Goal: Task Accomplishment & Management: Manage account settings

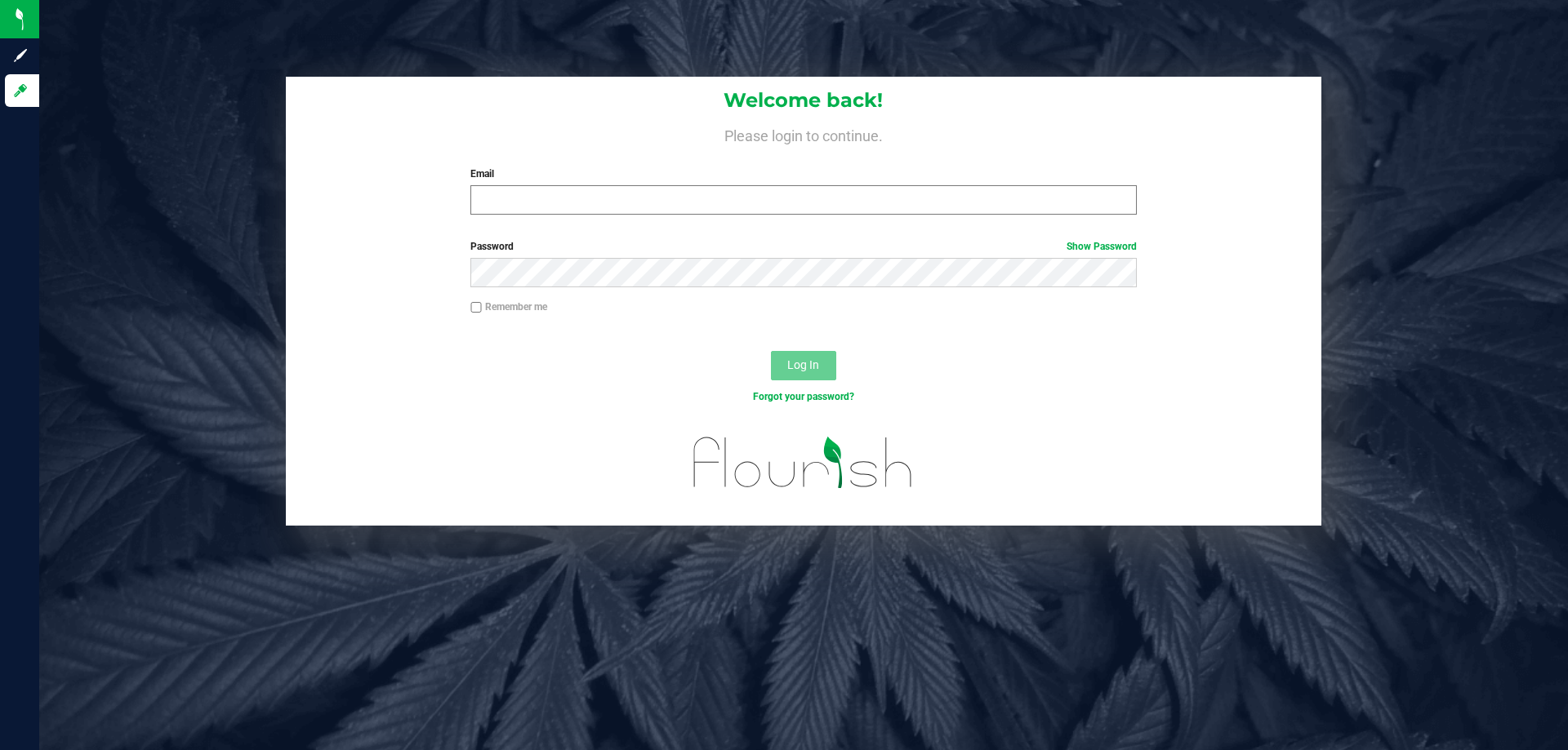
click at [807, 213] on div "Welcome back! Please login to continue. Email Required Please format your email…" at bounding box center [803, 152] width 1036 height 151
click at [804, 204] on input "Email" at bounding box center [803, 200] width 665 height 29
type input "[EMAIL_ADDRESS][DOMAIN_NAME]"
click at [771, 351] on button "Log In" at bounding box center [804, 365] width 66 height 29
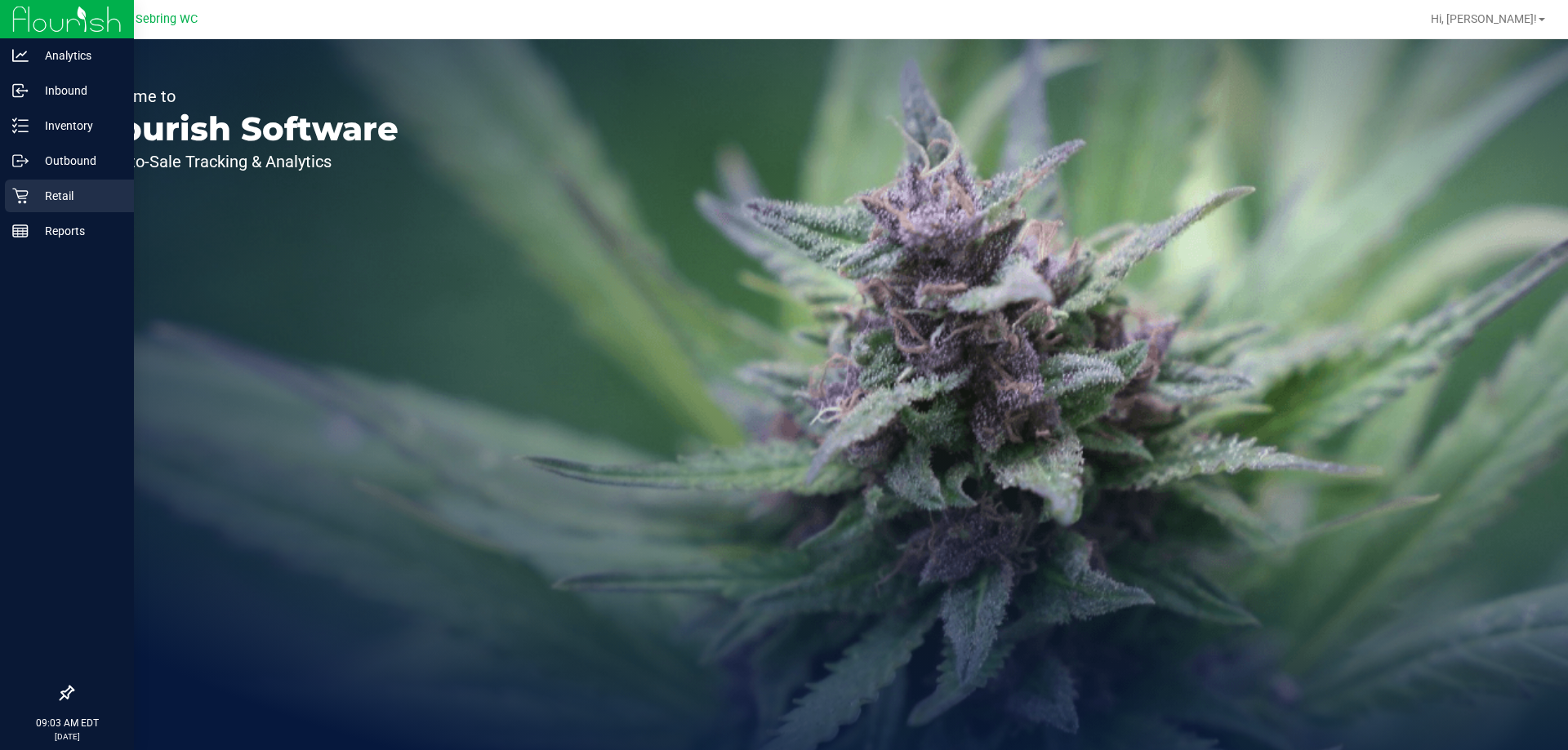
click at [61, 189] on p "Retail" at bounding box center [77, 196] width 98 height 19
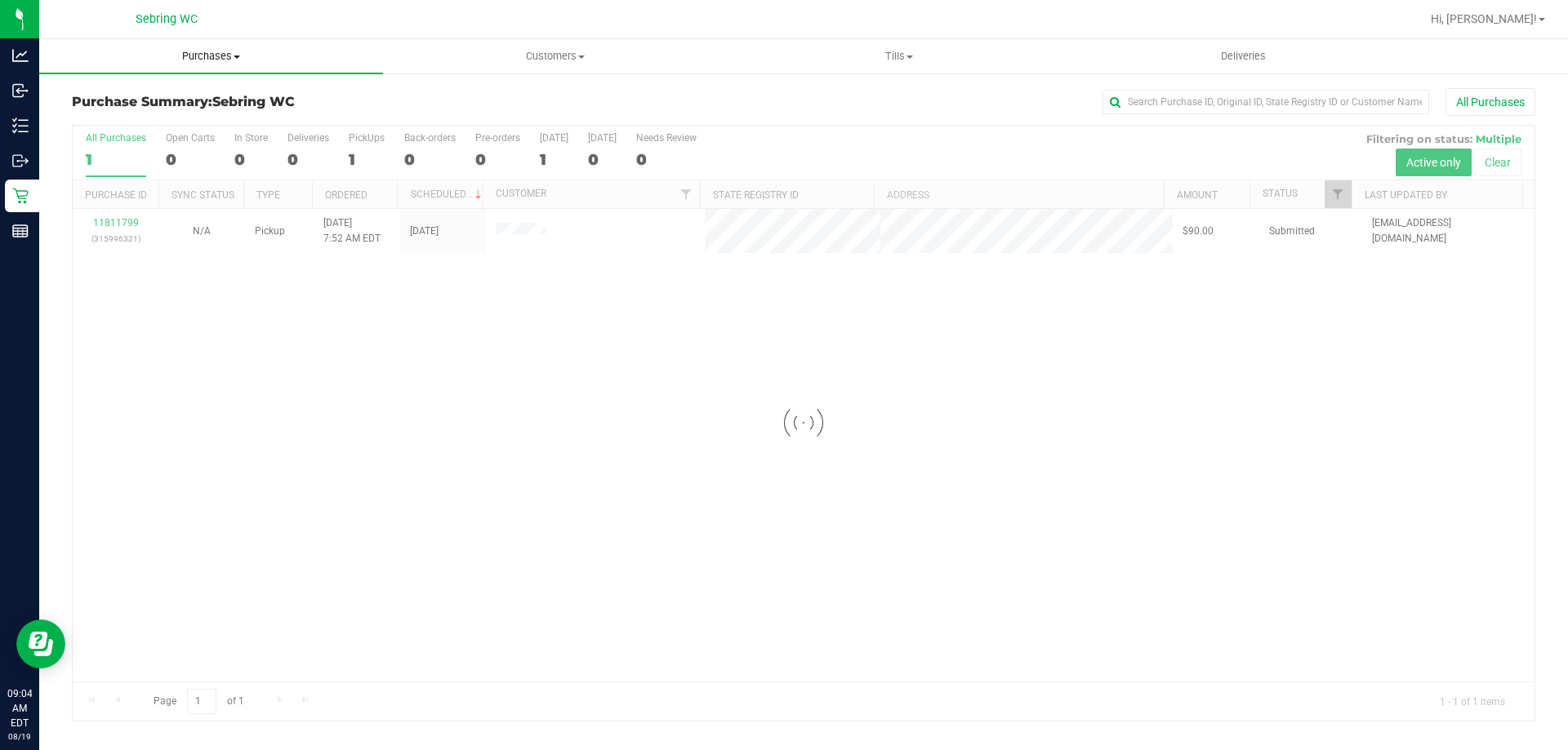
click at [207, 50] on span "Purchases" at bounding box center [211, 56] width 343 height 15
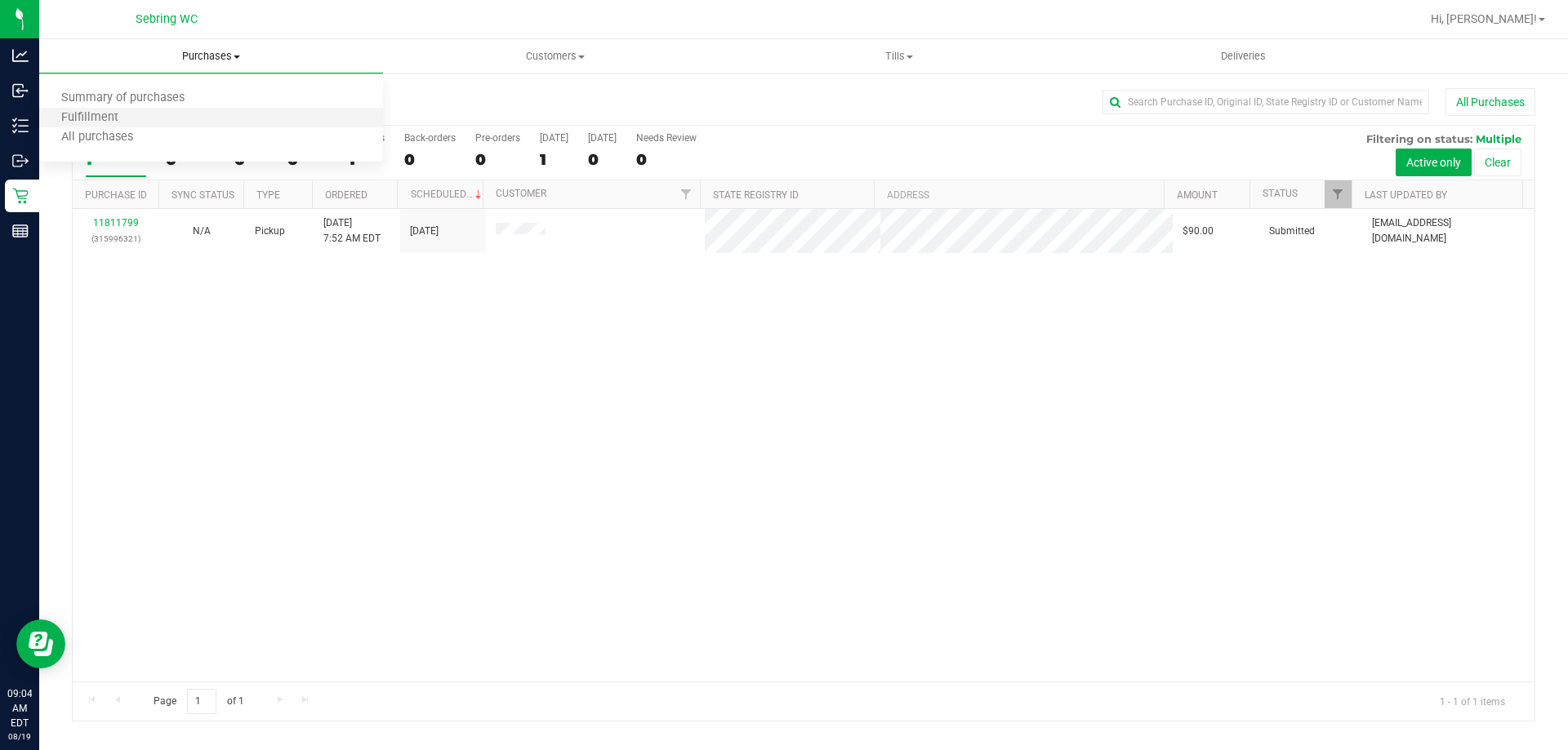
click at [151, 123] on li "Fulfillment" at bounding box center [211, 118] width 343 height 19
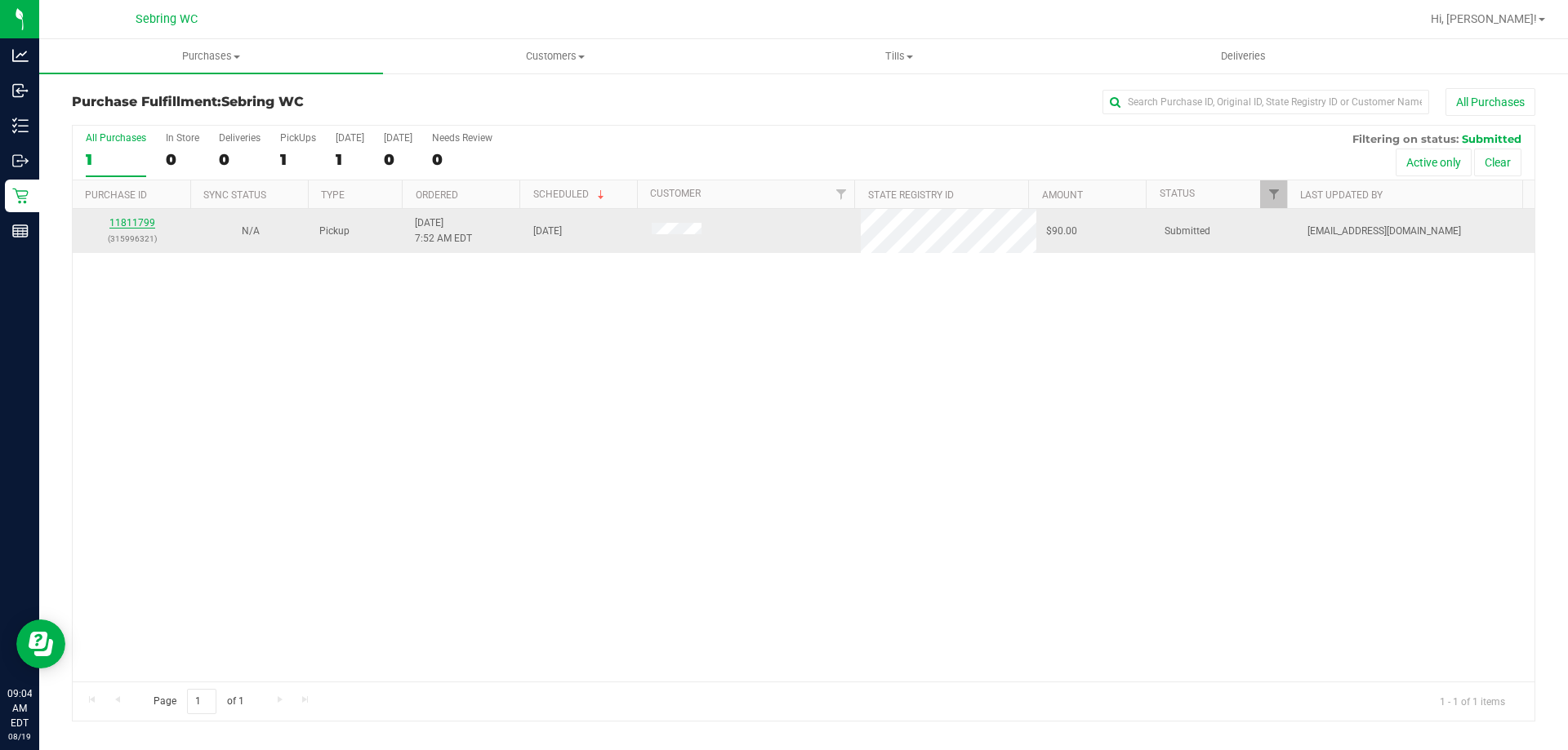
click at [135, 221] on link "11811799" at bounding box center [132, 223] width 45 height 12
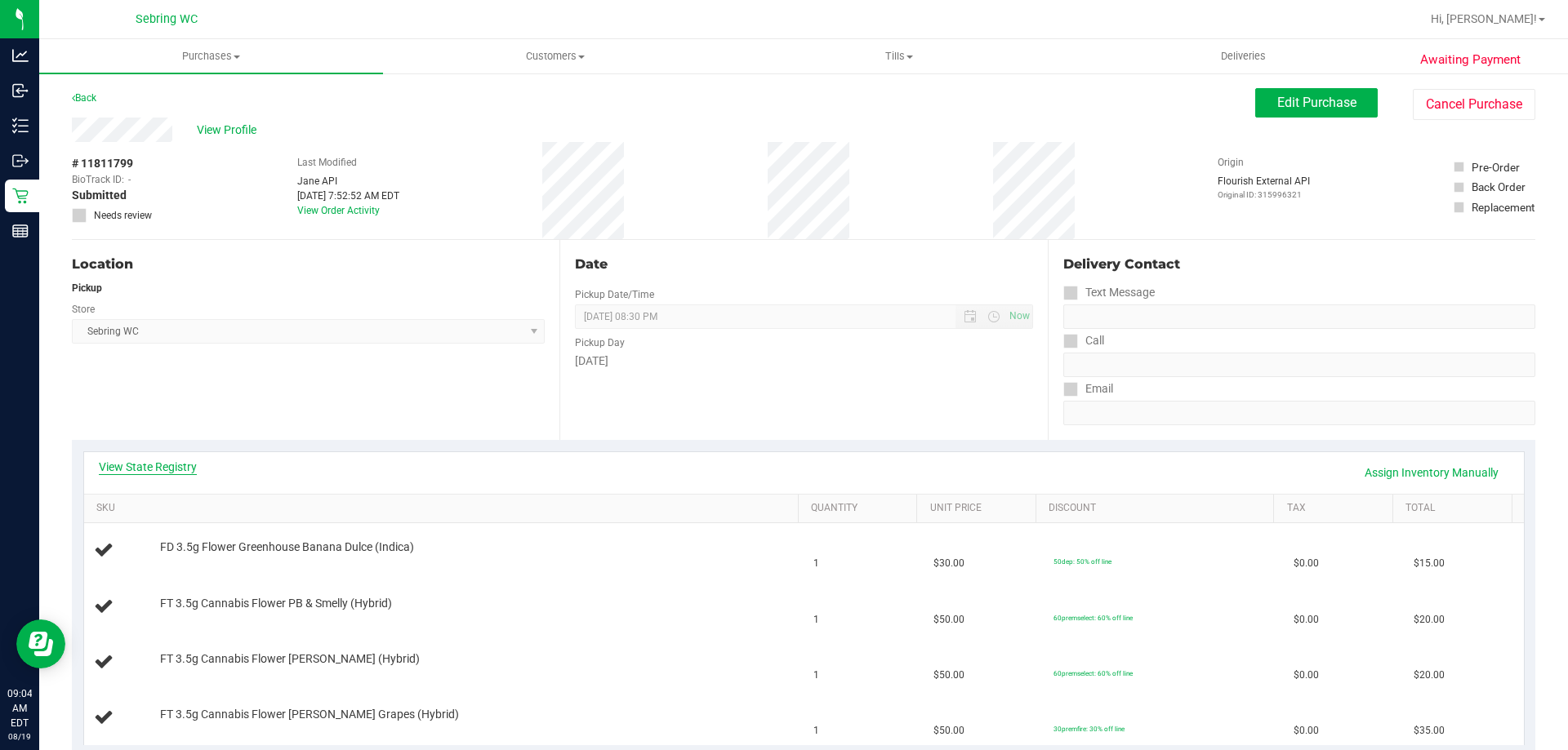
click at [162, 474] on link "View State Registry" at bounding box center [148, 466] width 98 height 16
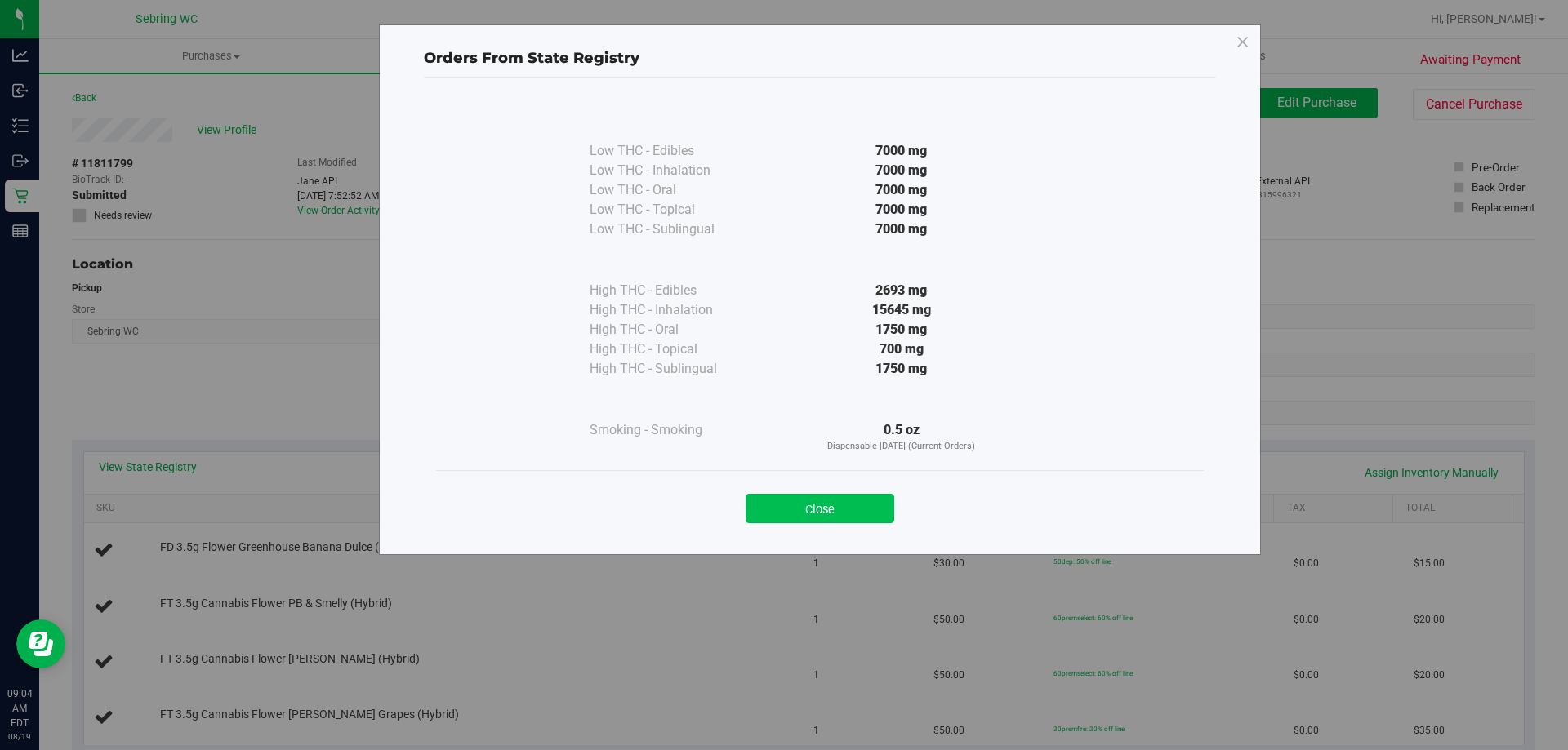
click at [855, 504] on button "Close" at bounding box center [820, 508] width 149 height 29
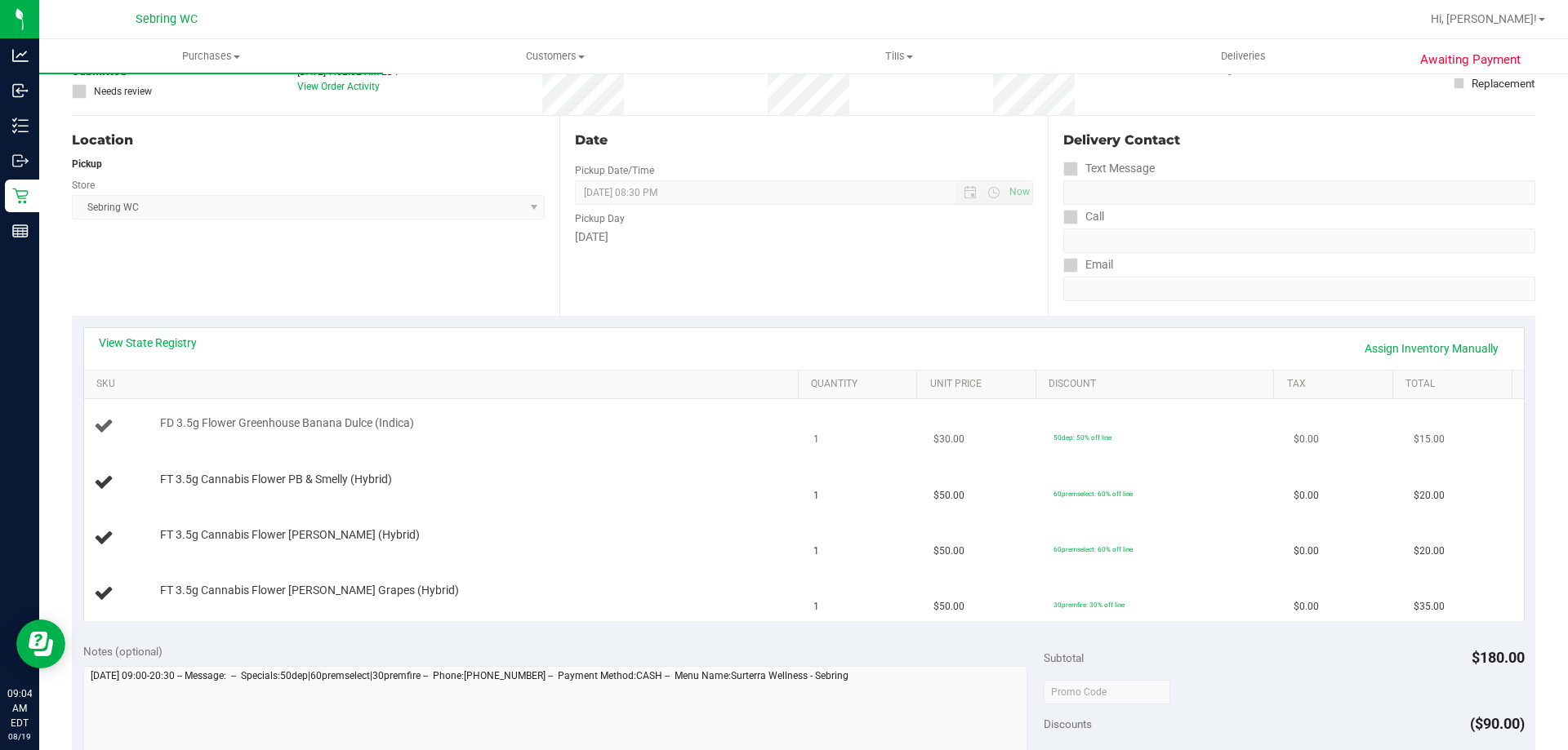
scroll to position [163, 0]
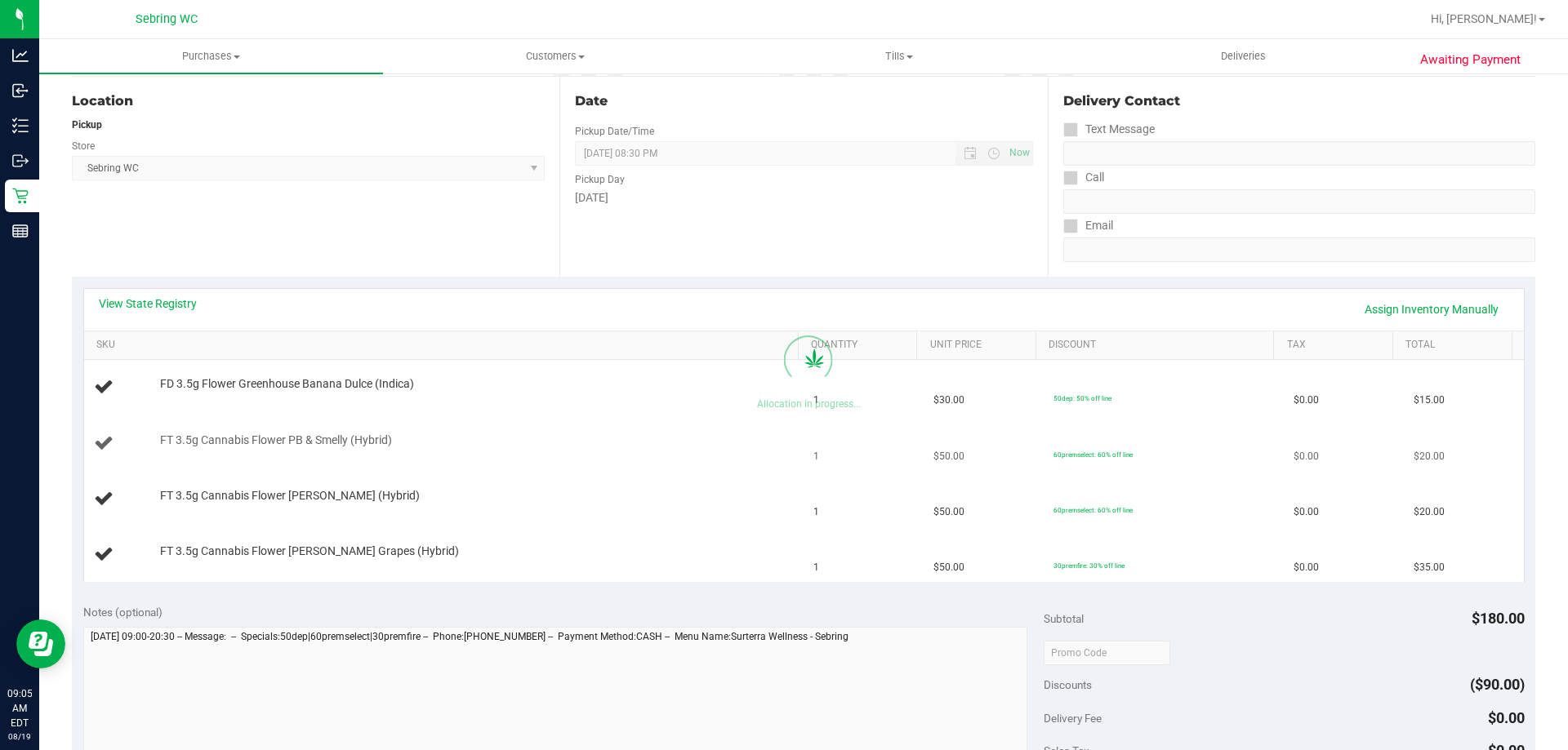
click at [612, 422] on td "FT 3.5g Cannabis Flower PB & Smelly (Hybrid)" at bounding box center [444, 444] width 721 height 55
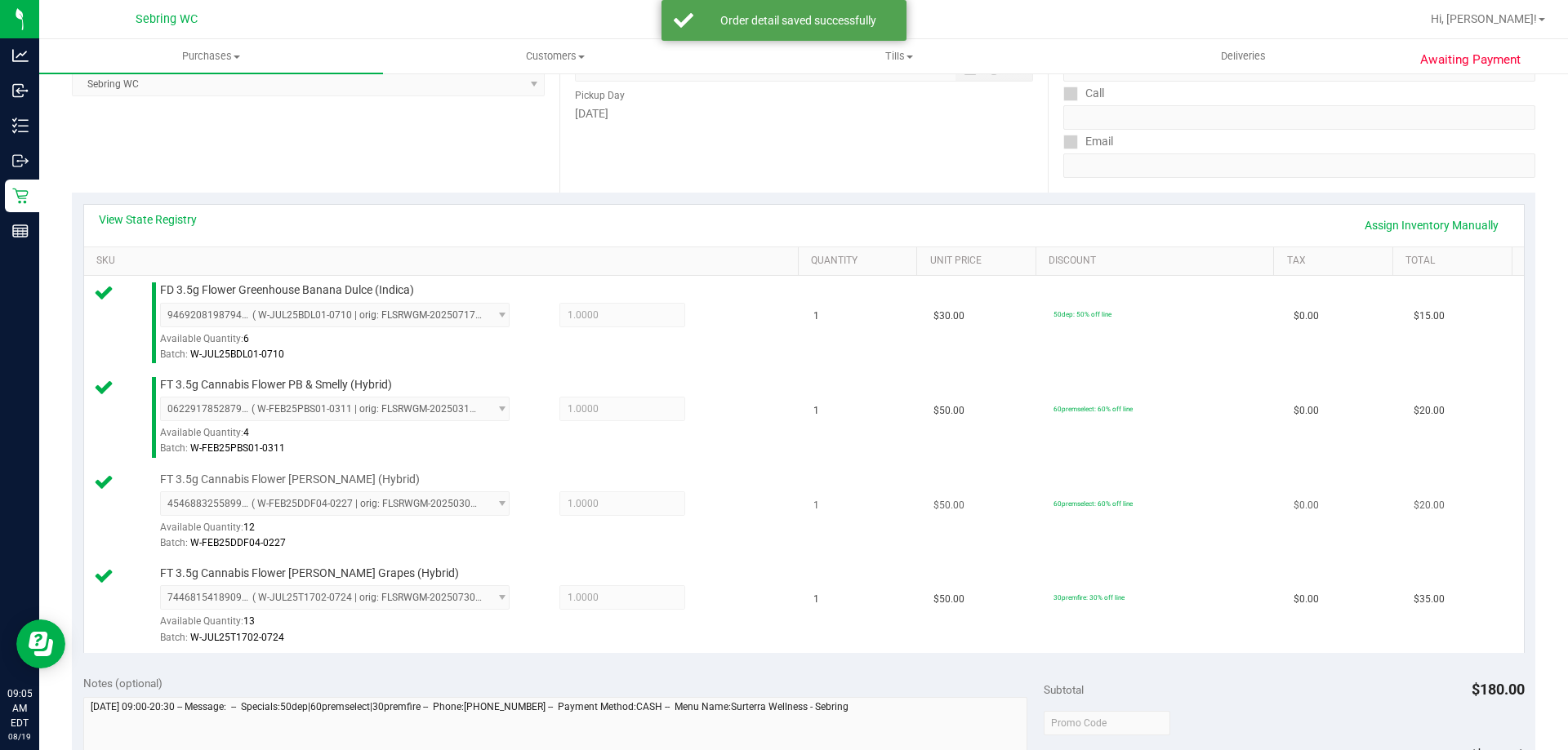
scroll to position [408, 0]
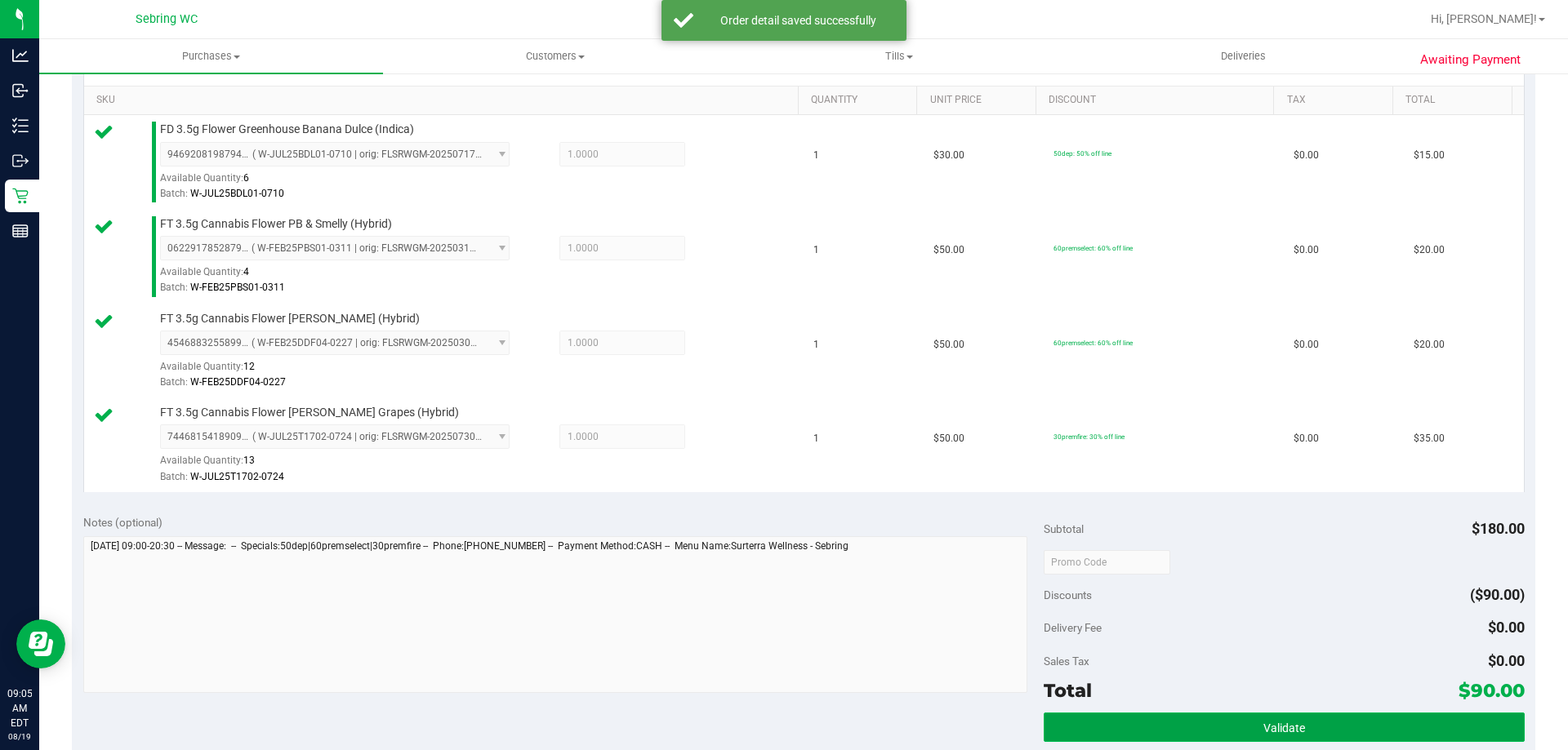
click at [1070, 722] on button "Validate" at bounding box center [1284, 727] width 480 height 29
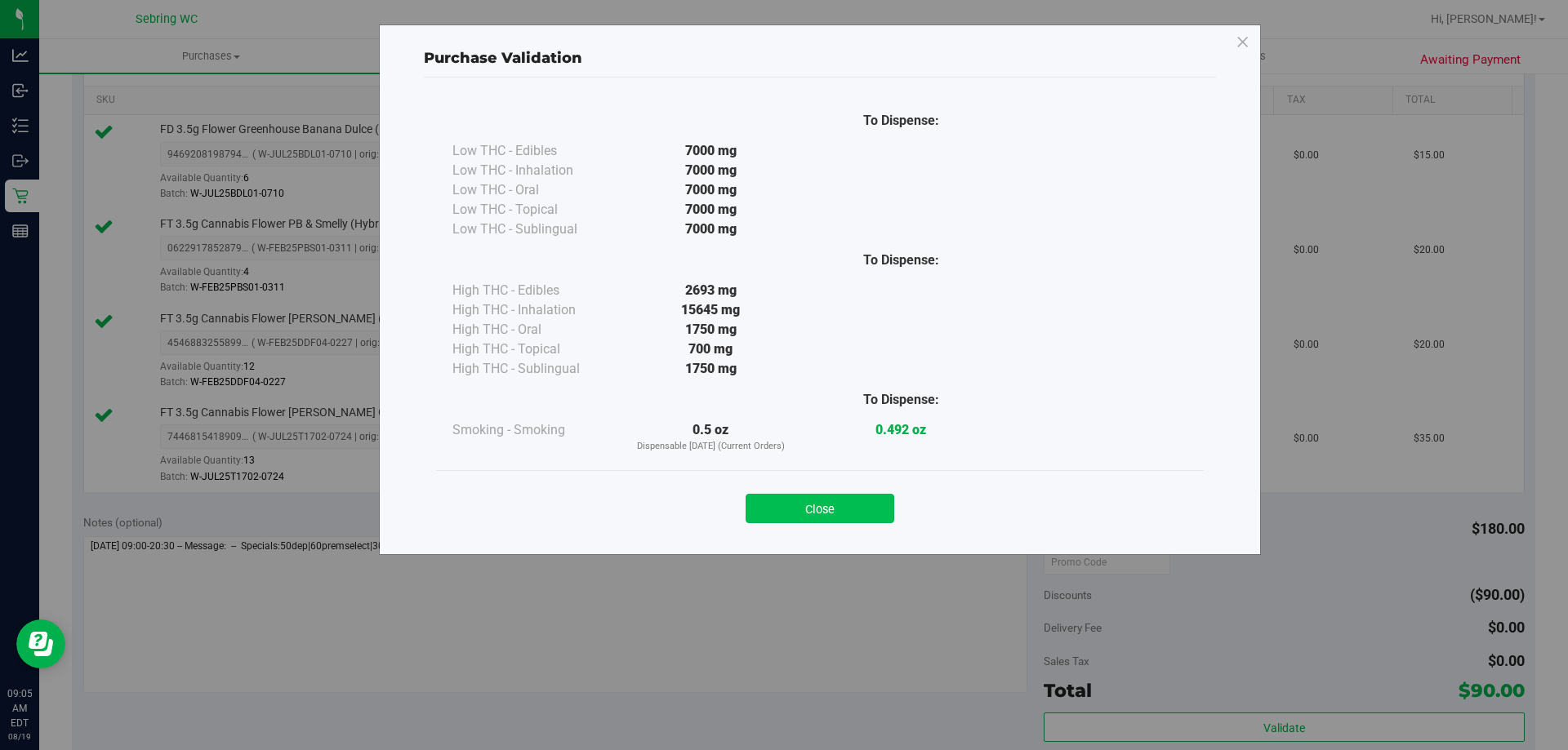
click at [815, 500] on button "Close" at bounding box center [820, 508] width 149 height 29
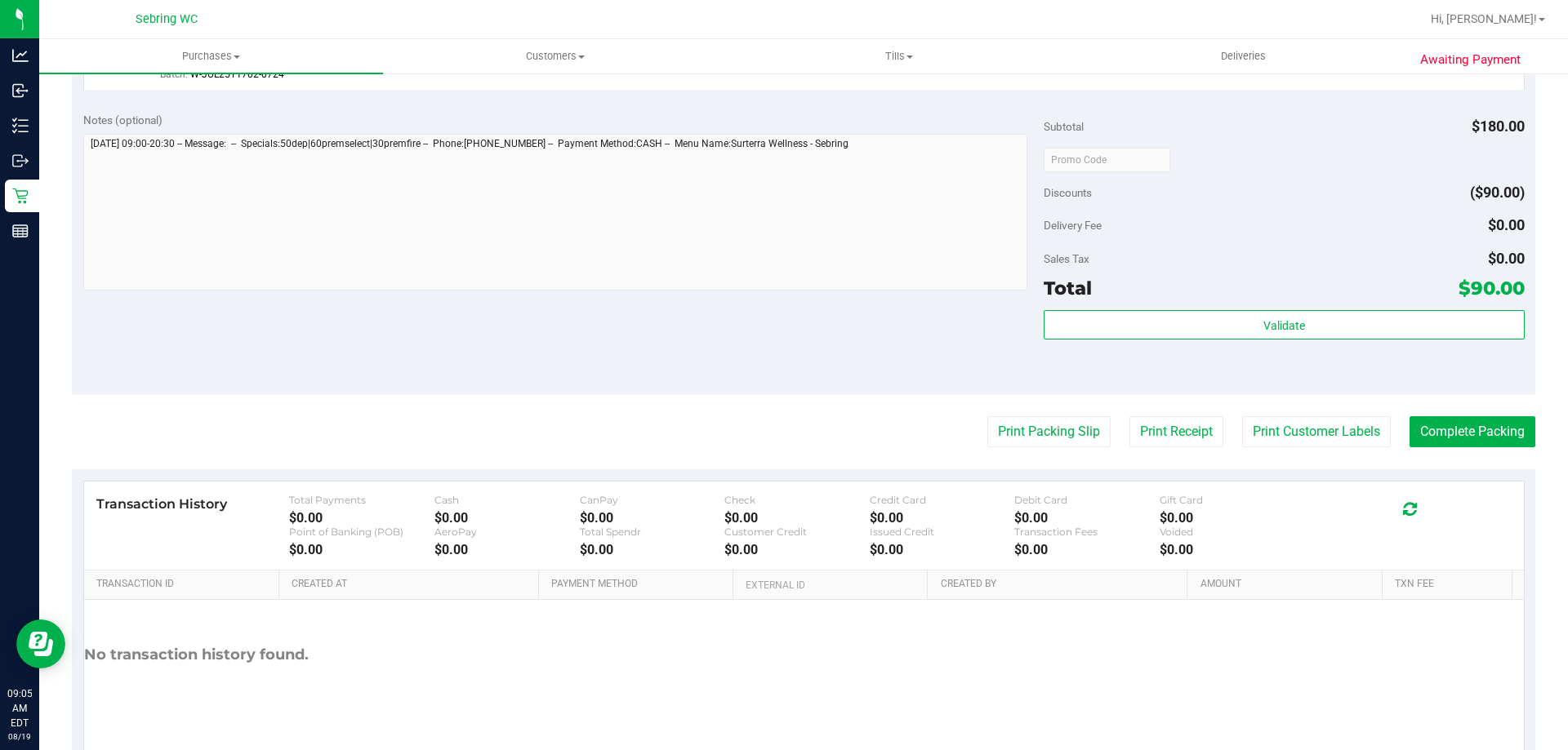
scroll to position [816, 0]
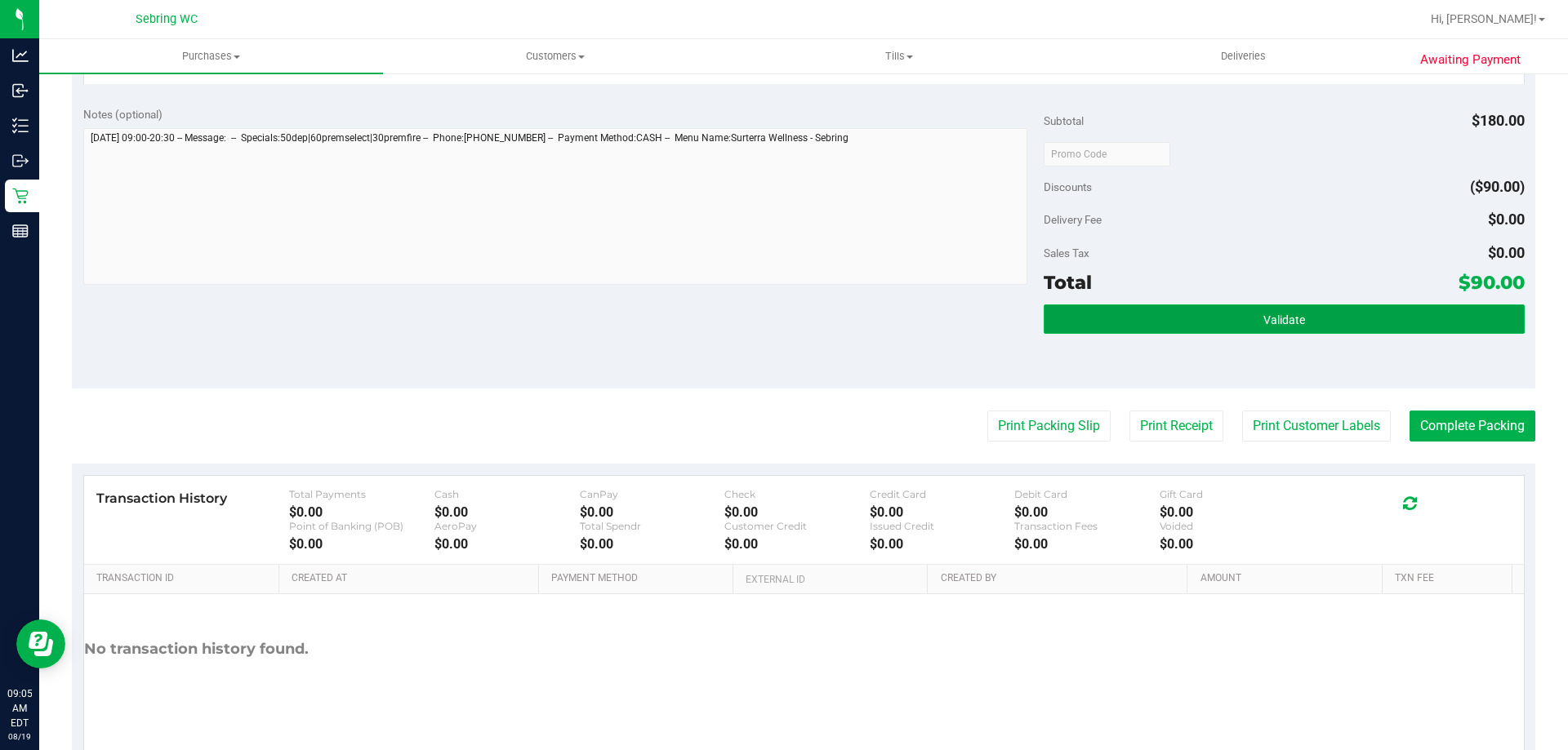
click at [1238, 320] on button "Validate" at bounding box center [1284, 319] width 480 height 29
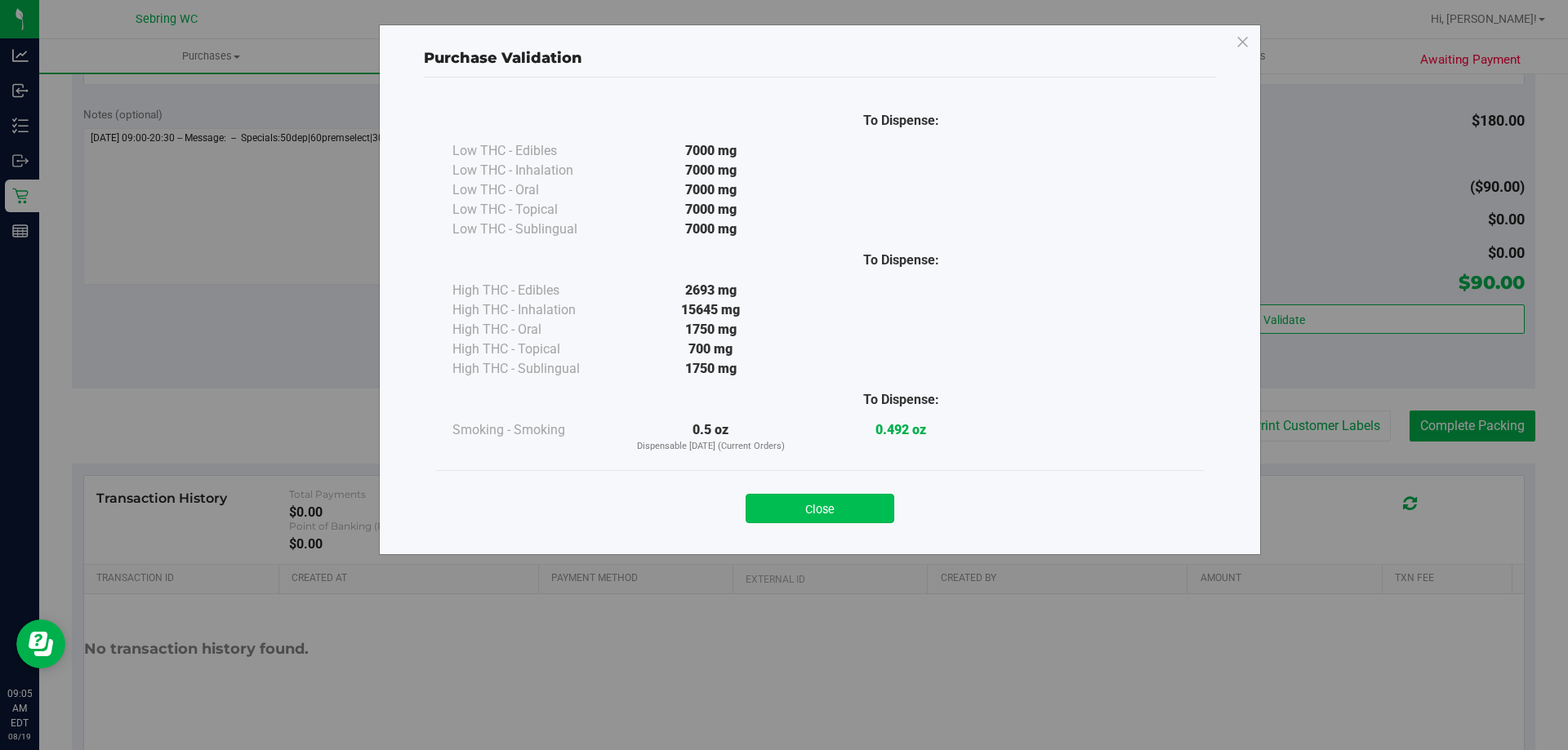
click at [834, 510] on button "Close" at bounding box center [820, 508] width 149 height 29
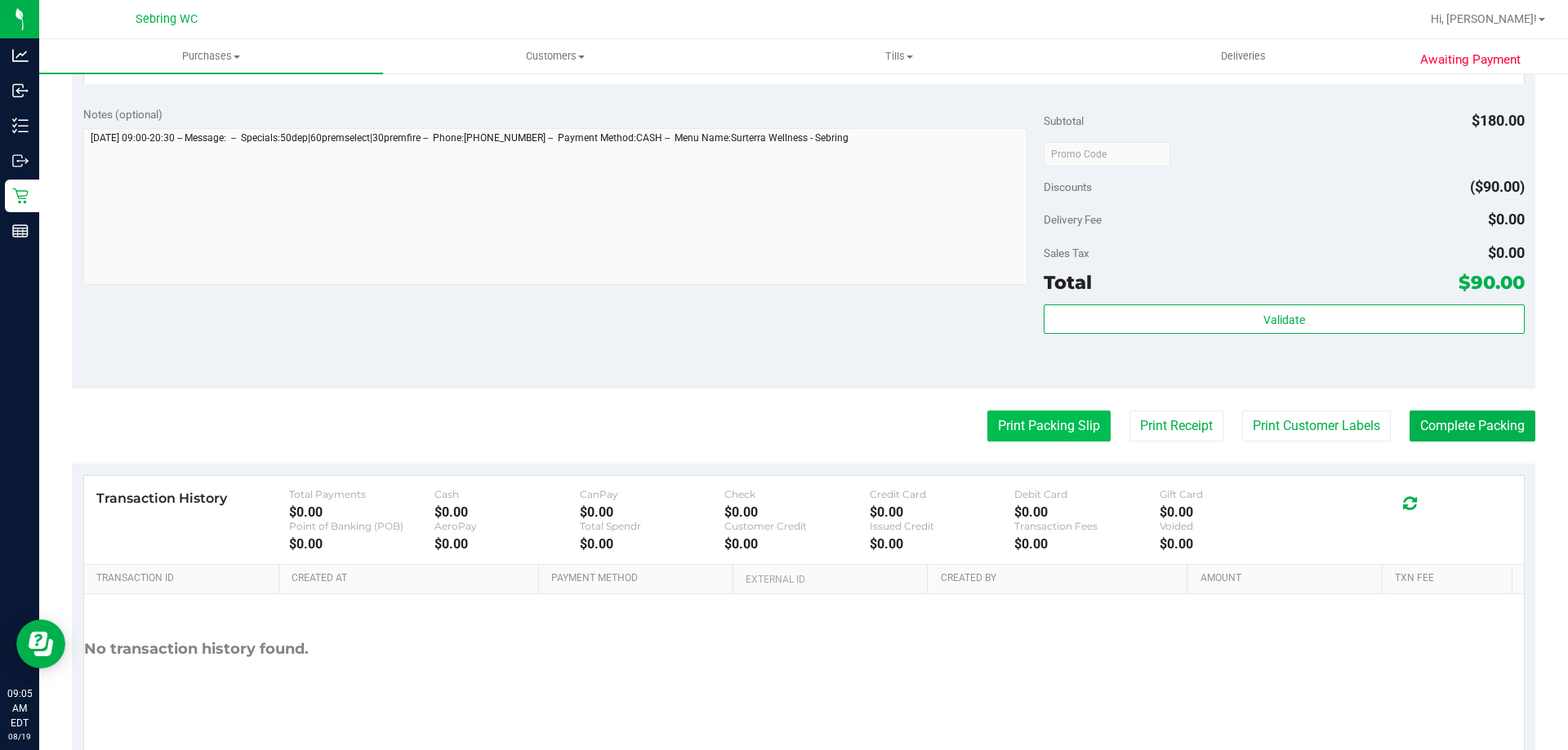
click at [1018, 436] on button "Print Packing Slip" at bounding box center [1048, 426] width 123 height 31
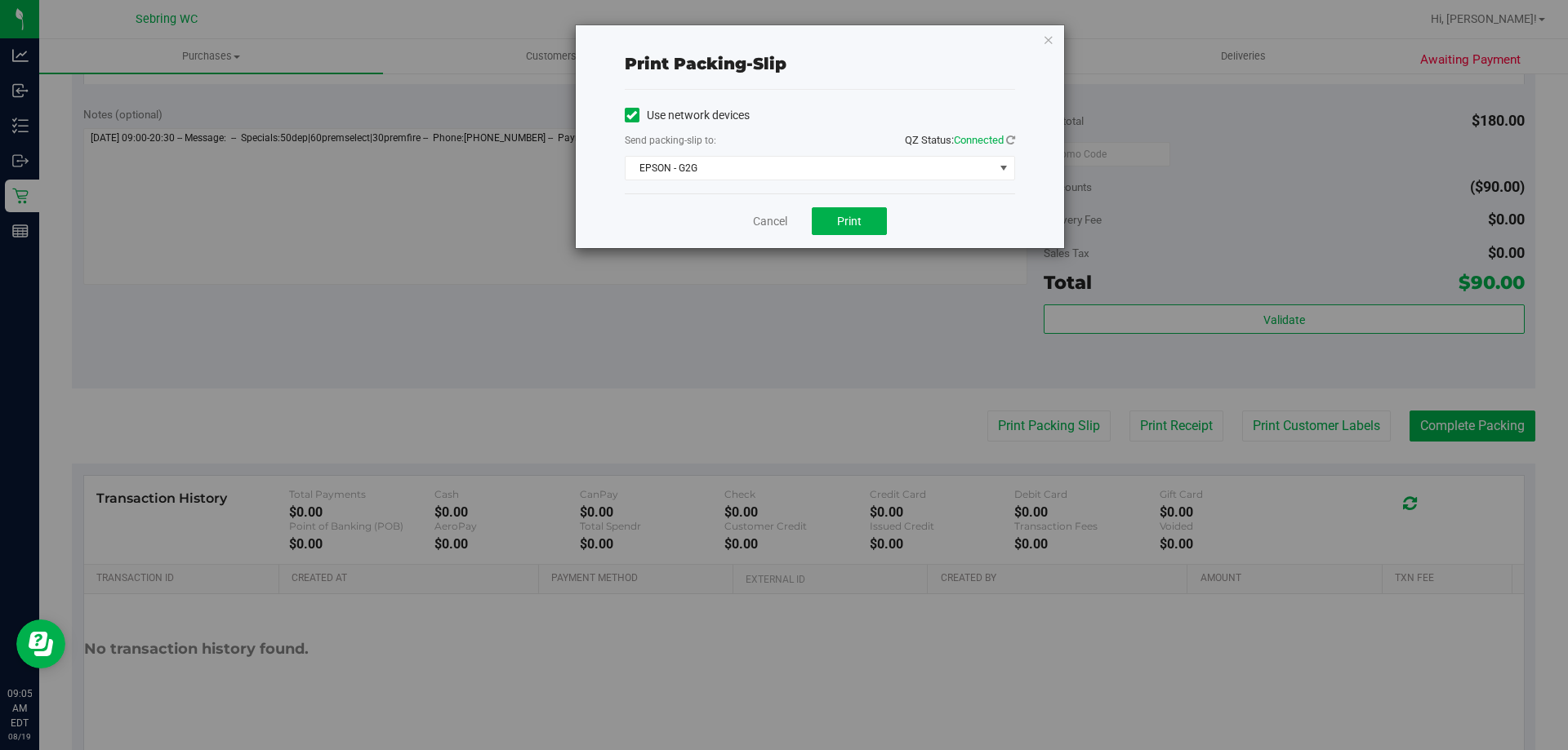
click at [735, 146] on div "Send packing-slip to: QZ Status: Connected" at bounding box center [820, 142] width 391 height 20
click at [732, 164] on span "EPSON - G2G" at bounding box center [810, 168] width 368 height 23
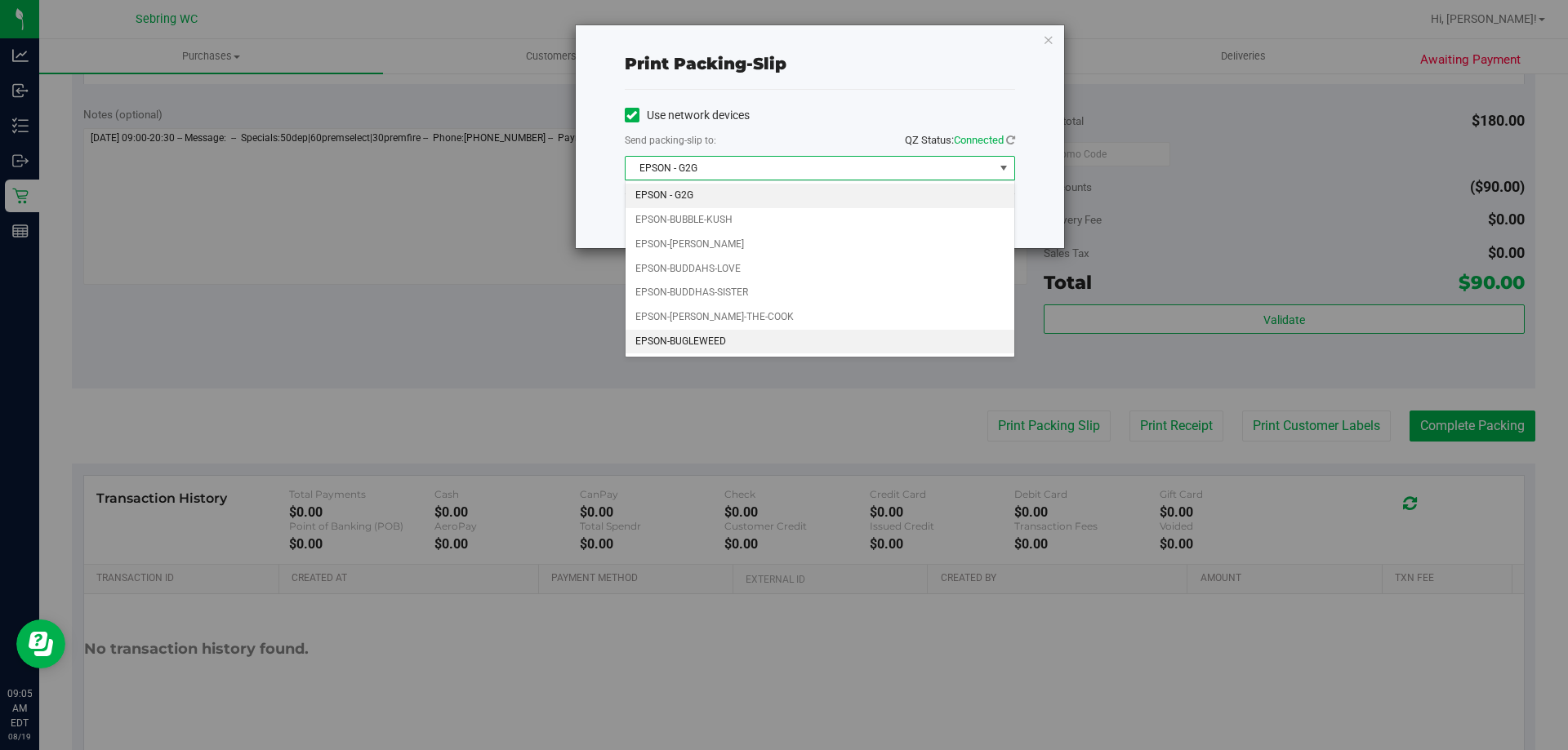
click at [727, 340] on li "EPSON-BUGLEWEED" at bounding box center [820, 342] width 389 height 24
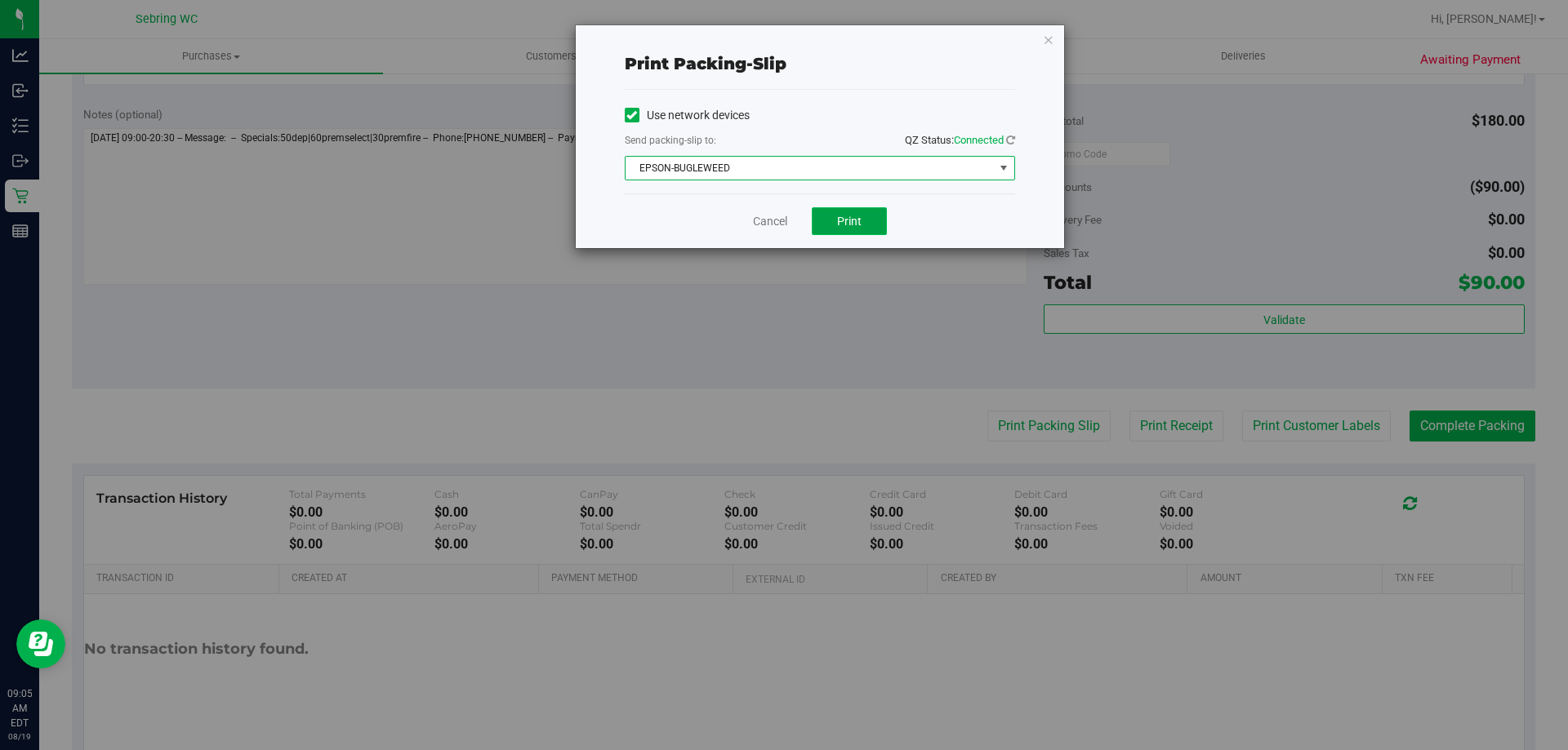
click at [854, 233] on button "Print" at bounding box center [848, 221] width 75 height 28
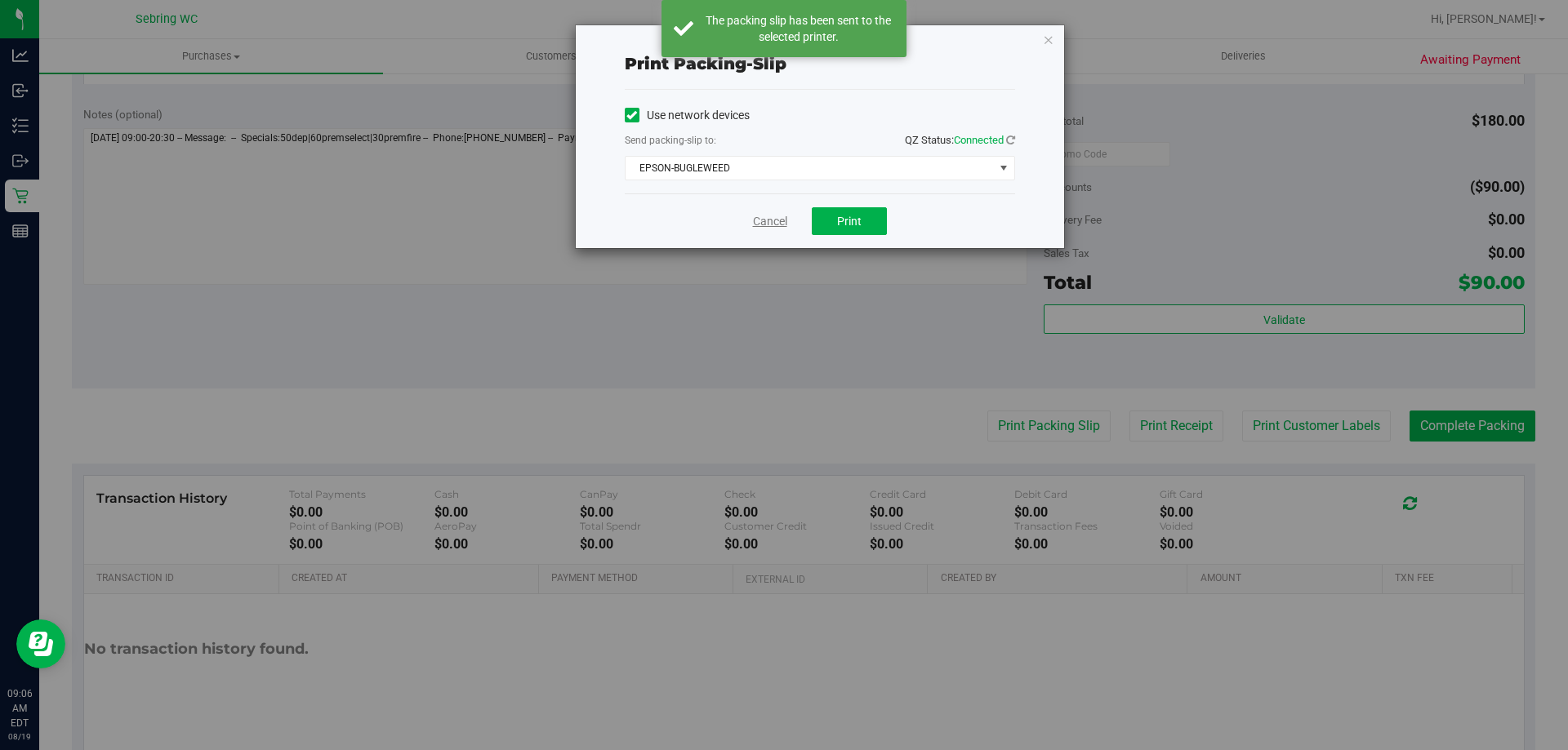
click at [753, 218] on link "Cancel" at bounding box center [769, 222] width 34 height 17
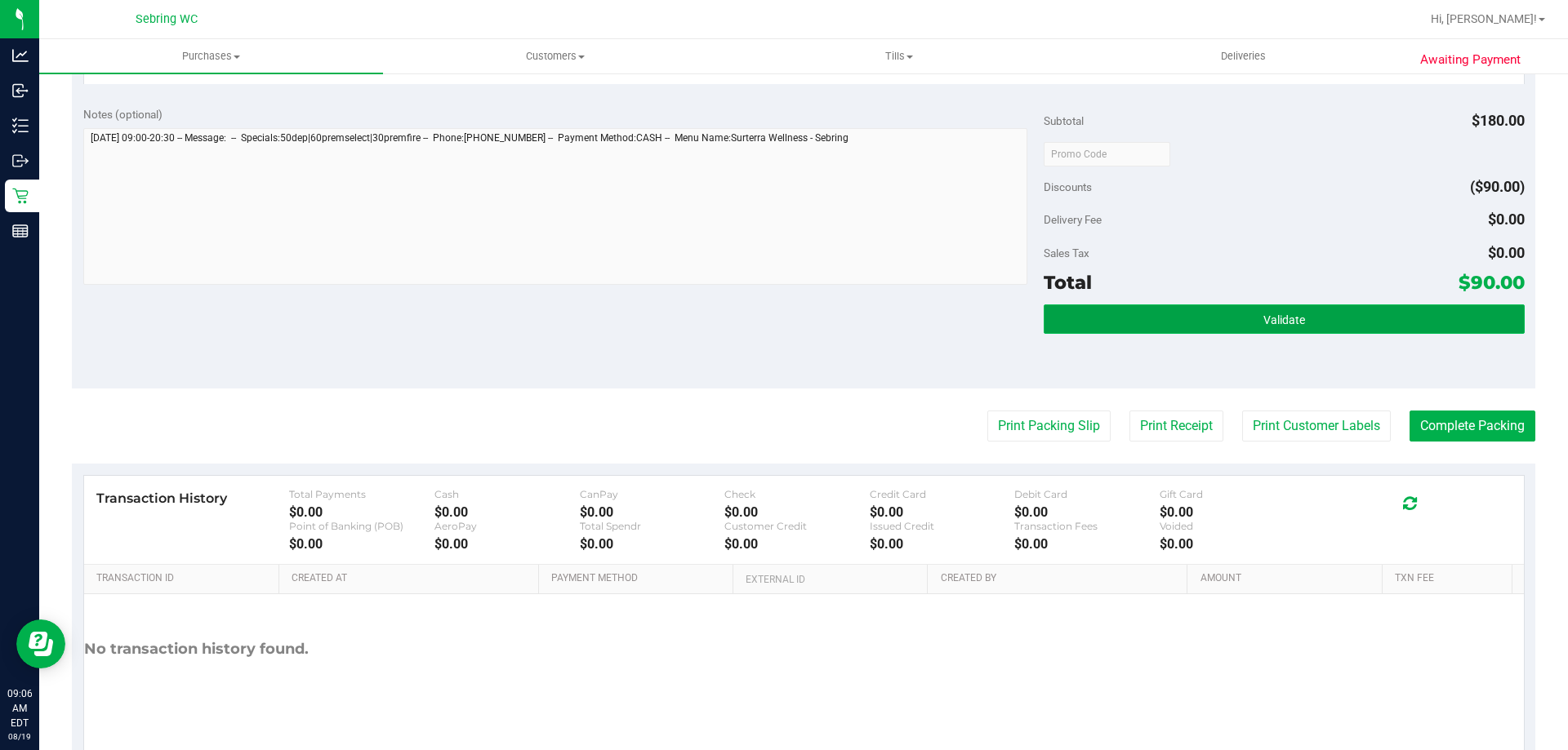
click at [1398, 317] on button "Validate" at bounding box center [1284, 319] width 480 height 29
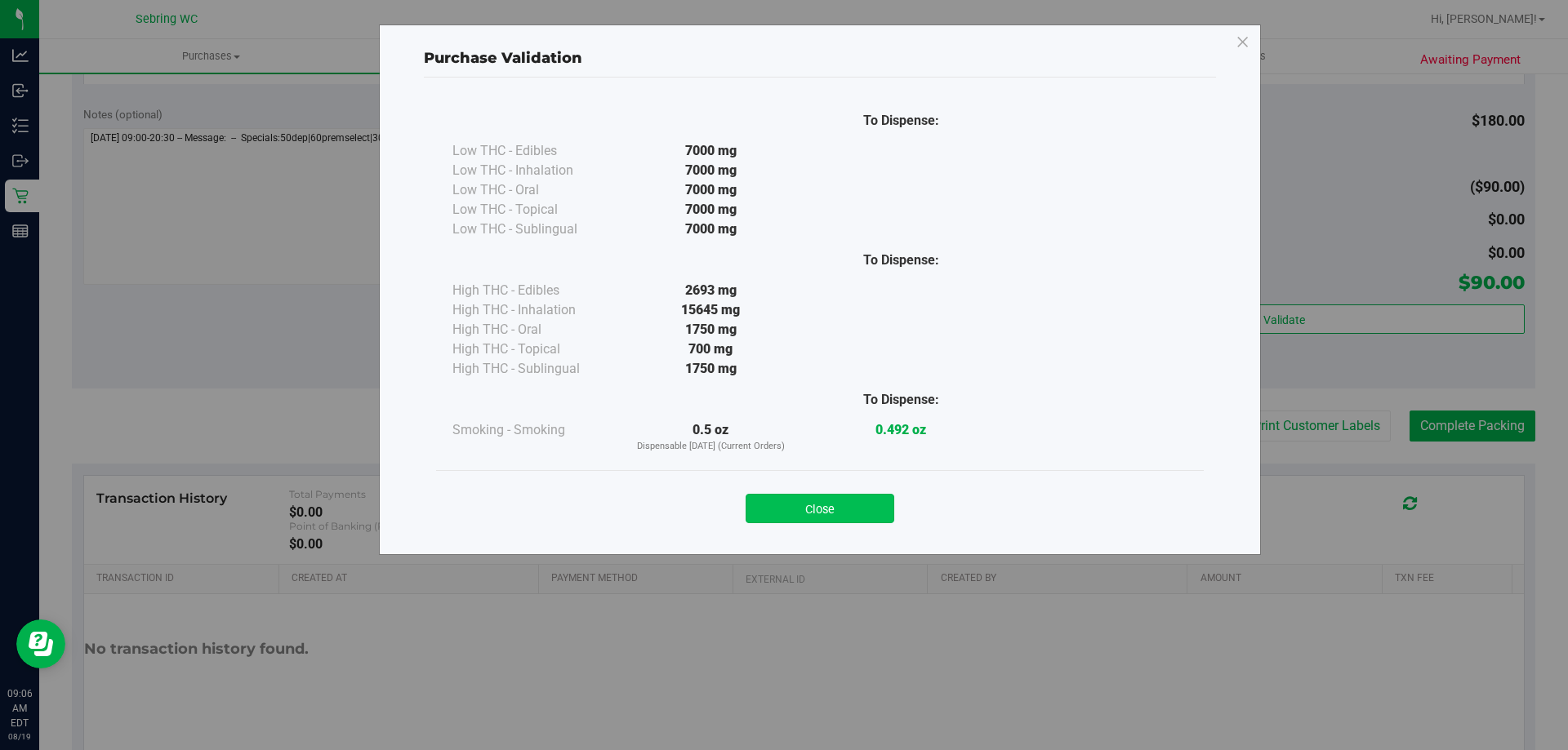
click at [826, 512] on button "Close" at bounding box center [820, 508] width 149 height 29
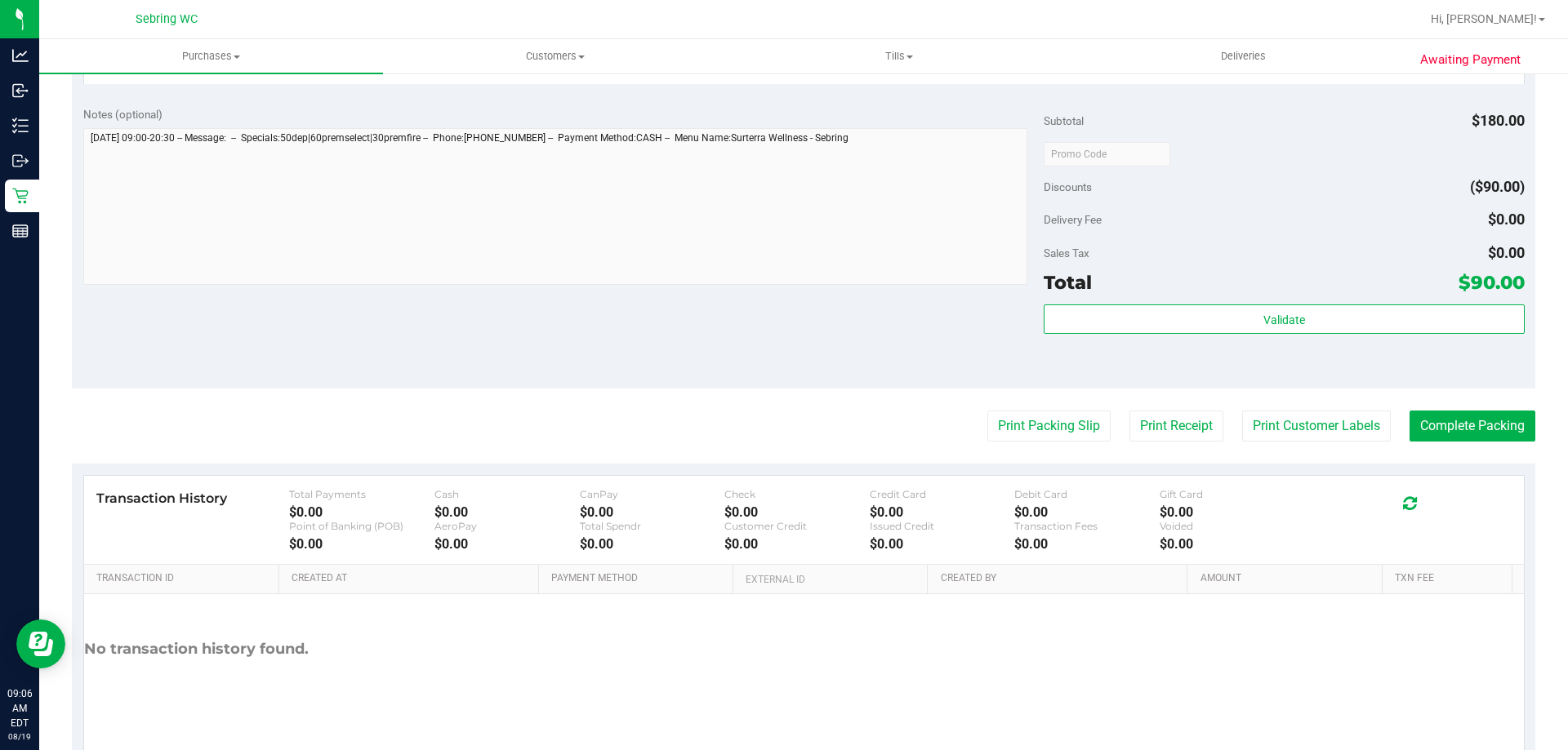
click at [1417, 409] on purchase-details "Back Edit Purchase Cancel Purchase View Profile # 11811799 BioTrack ID: - Submi…" at bounding box center [804, 20] width 1463 height 1497
click at [1419, 412] on button "Complete Packing" at bounding box center [1472, 426] width 126 height 31
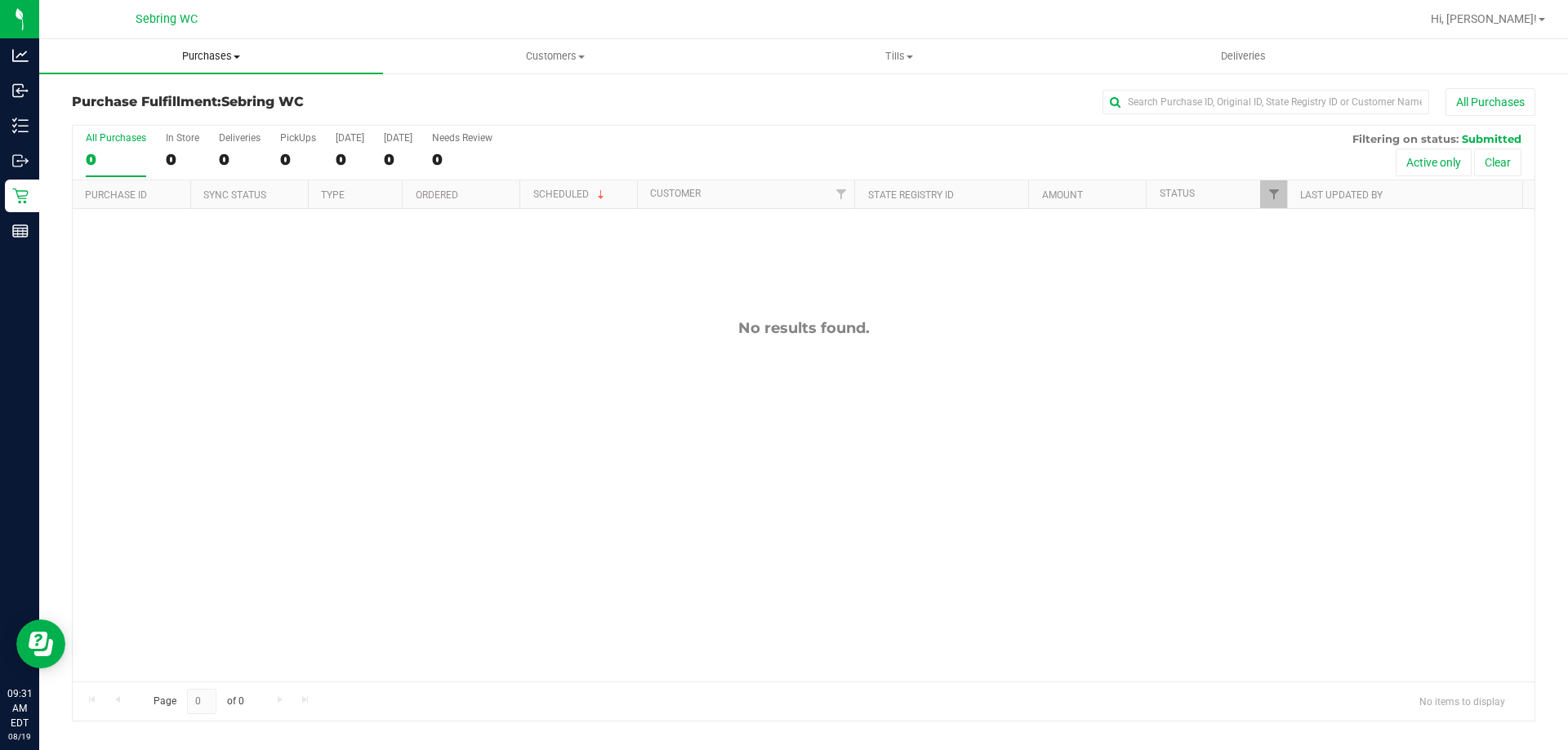
click at [237, 63] on span "Purchases" at bounding box center [211, 56] width 343 height 15
click at [160, 110] on li "Fulfillment" at bounding box center [211, 118] width 343 height 19
click at [193, 60] on span "Purchases" at bounding box center [211, 56] width 343 height 15
click at [100, 102] on span "Summary of purchases" at bounding box center [123, 98] width 167 height 14
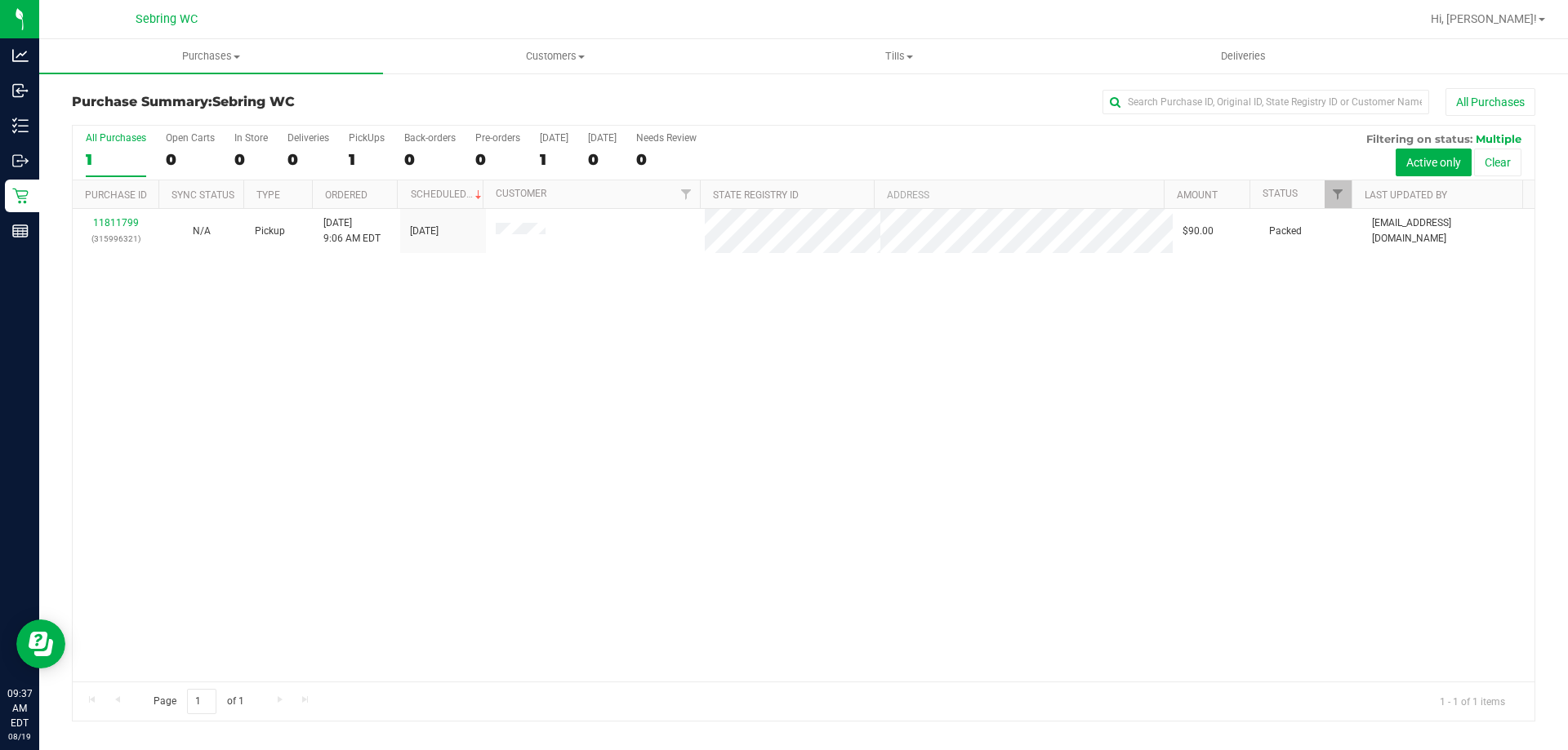
click at [675, 335] on div "11811799 (315996321) N/A Pickup 8/19/2025 9:06 AM EDT 8/19/2025 $90.00 Packed j…" at bounding box center [804, 445] width 1461 height 473
